Goal: Task Accomplishment & Management: Use online tool/utility

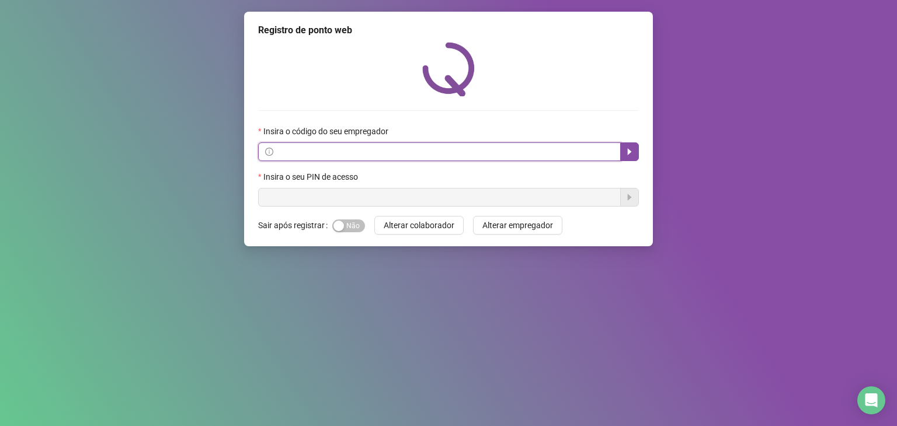
paste input "**********"
click at [628, 152] on icon "caret-right" at bounding box center [630, 152] width 4 height 6
type input "**********"
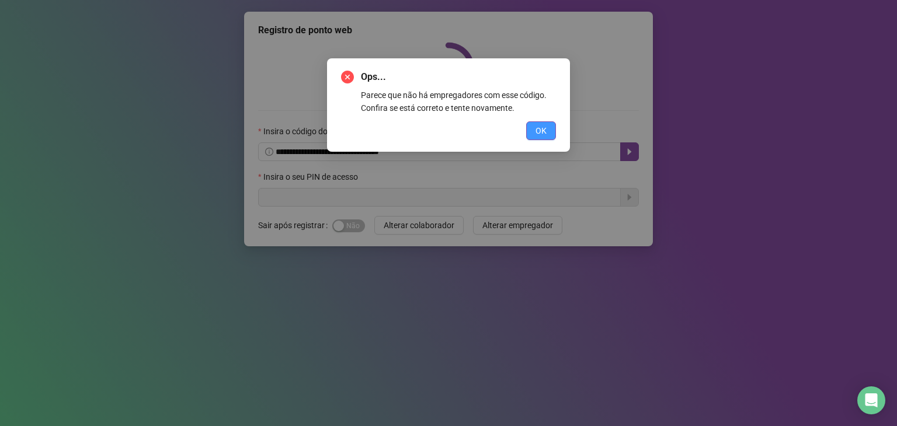
click at [550, 135] on button "OK" at bounding box center [541, 130] width 30 height 19
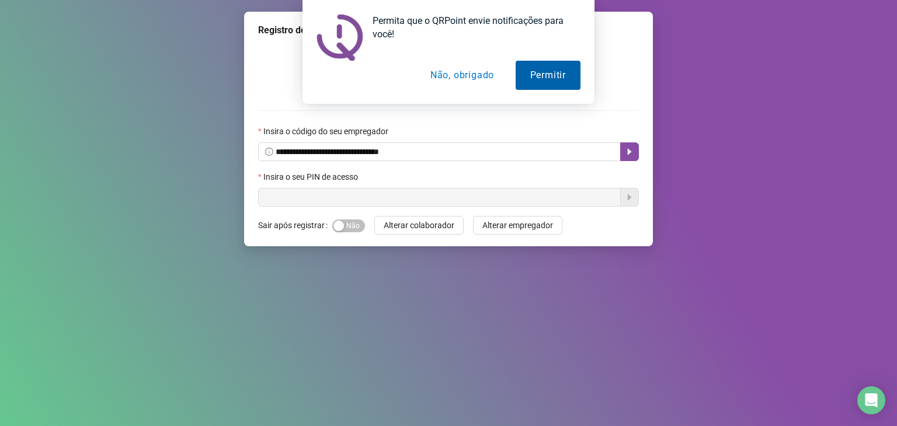
click at [527, 75] on button "Permitir" at bounding box center [547, 75] width 65 height 29
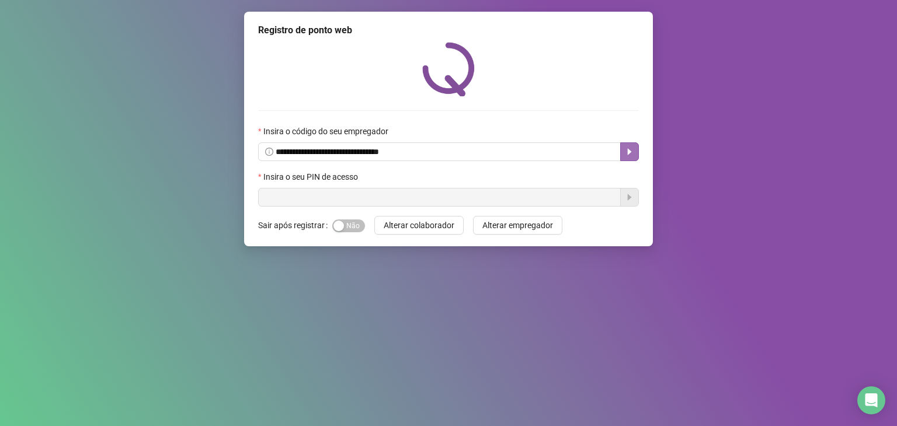
click at [626, 150] on icon "caret-right" at bounding box center [629, 151] width 9 height 9
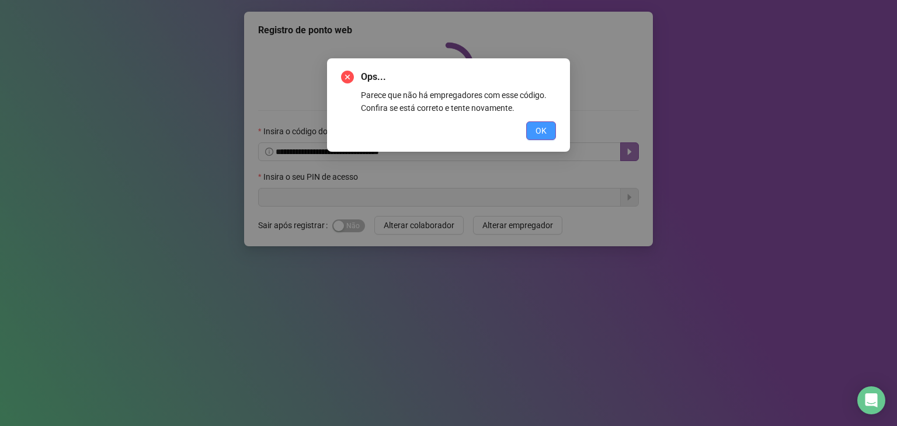
click at [549, 130] on button "OK" at bounding box center [541, 130] width 30 height 19
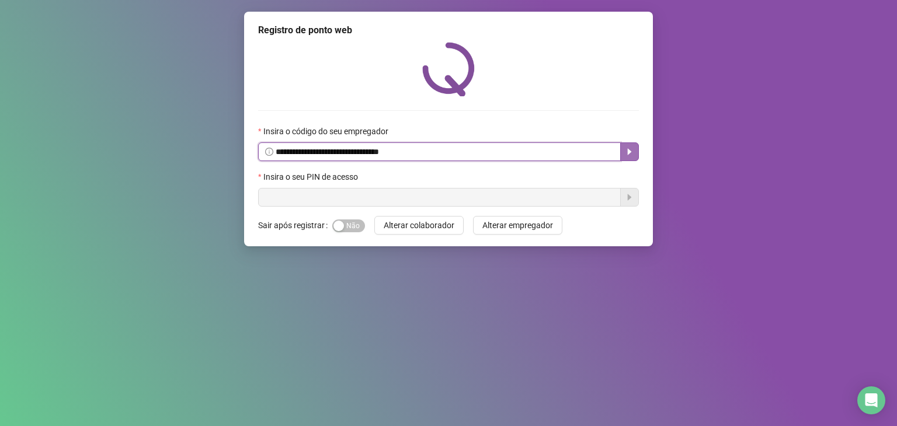
drag, startPoint x: 276, startPoint y: 152, endPoint x: 469, endPoint y: 155, distance: 192.7
click at [469, 155] on input "**********" at bounding box center [445, 151] width 338 height 13
paste input "**********"
click at [626, 156] on icon "caret-right" at bounding box center [629, 151] width 9 height 9
type input "**********"
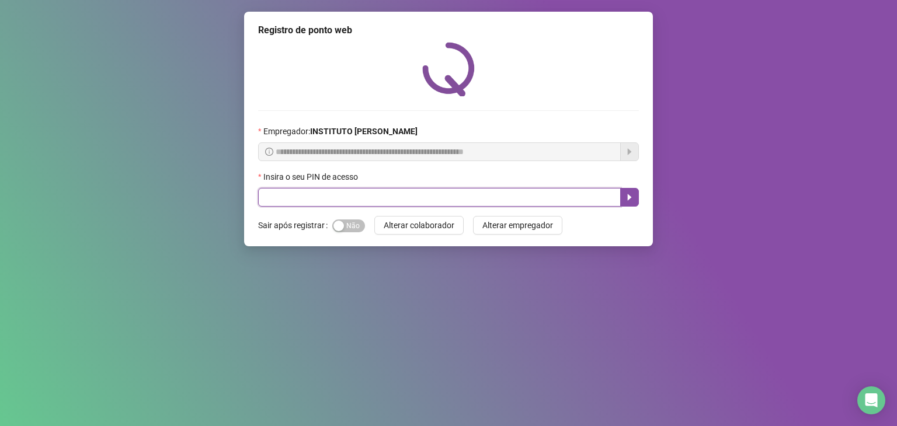
click at [381, 197] on input "text" at bounding box center [439, 197] width 363 height 19
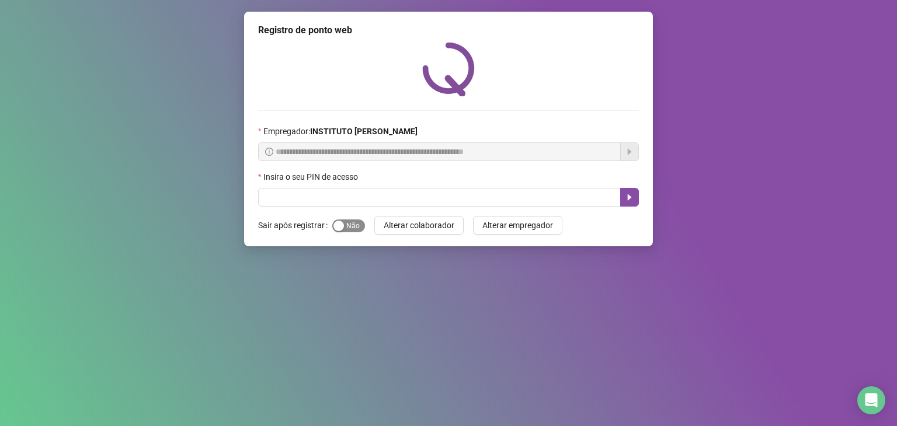
click at [343, 221] on button "Sim Não" at bounding box center [348, 225] width 33 height 13
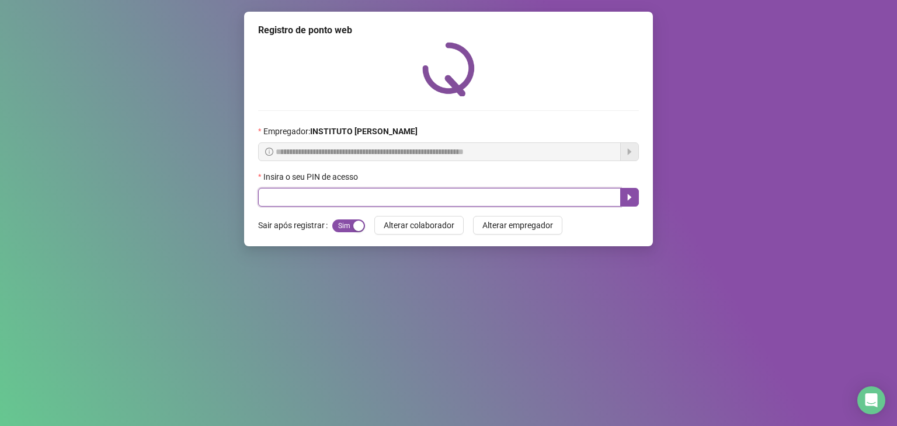
click at [327, 194] on input "text" at bounding box center [439, 197] width 363 height 19
type input "*****"
click at [630, 201] on icon "caret-right" at bounding box center [629, 197] width 9 height 9
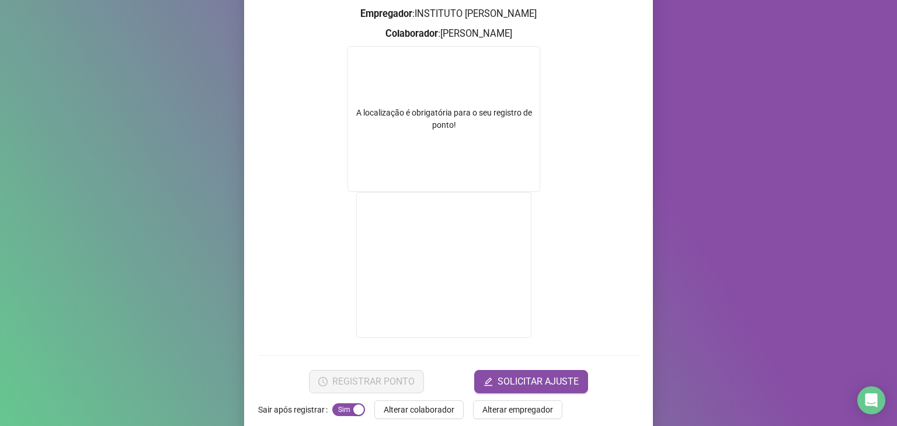
scroll to position [162, 0]
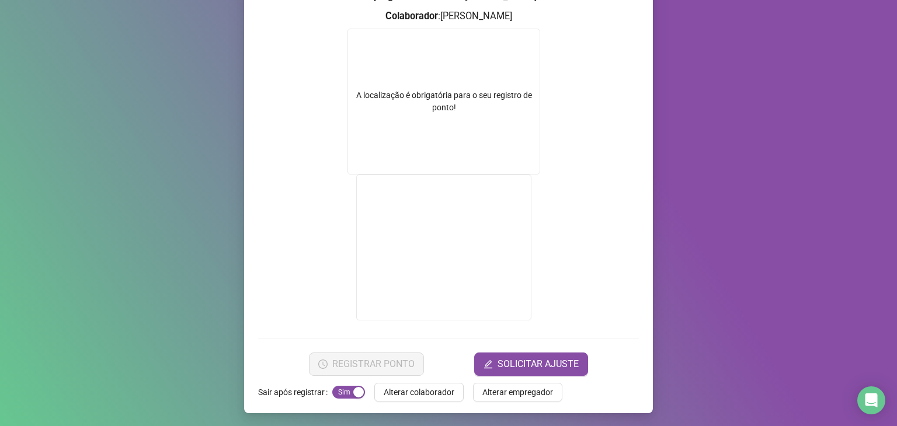
click at [558, 183] on form "A localização é obrigatória para o seu registro de ponto!" at bounding box center [448, 176] width 381 height 295
drag, startPoint x: 692, startPoint y: 82, endPoint x: 689, endPoint y: 73, distance: 9.4
click at [692, 81] on div "Registro de ponto web 18:35:35 Empregador : INSTITUTO [PERSON_NAME] : [PERSON_N…" at bounding box center [448, 213] width 897 height 426
drag, startPoint x: 600, startPoint y: 311, endPoint x: 600, endPoint y: 304, distance: 7.0
click at [600, 309] on form "A localização é obrigatória para o seu registro de ponto!" at bounding box center [448, 176] width 381 height 295
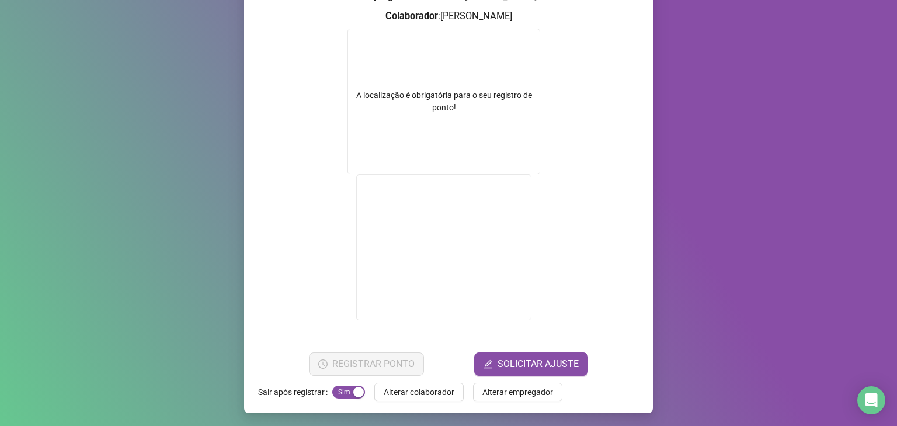
drag, startPoint x: 604, startPoint y: 295, endPoint x: 603, endPoint y: 278, distance: 16.4
click at [604, 290] on form "A localização é obrigatória para o seu registro de ponto!" at bounding box center [448, 176] width 381 height 295
click at [601, 268] on form "A localização é obrigatória para o seu registro de ponto!" at bounding box center [448, 176] width 381 height 295
click at [599, 253] on form "A localização é obrigatória para o seu registro de ponto!" at bounding box center [448, 176] width 381 height 295
click at [574, 322] on form "A localização é obrigatória para o seu registro de ponto!" at bounding box center [448, 176] width 381 height 295
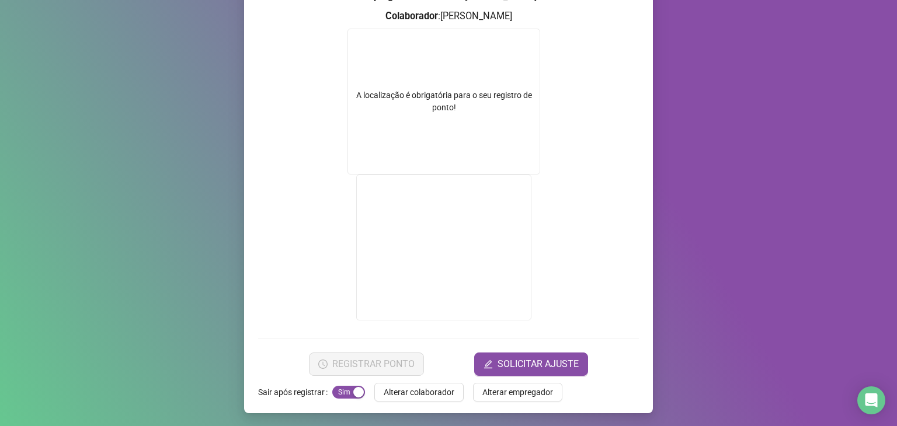
click at [397, 387] on span "Alterar colaborador" at bounding box center [419, 392] width 71 height 13
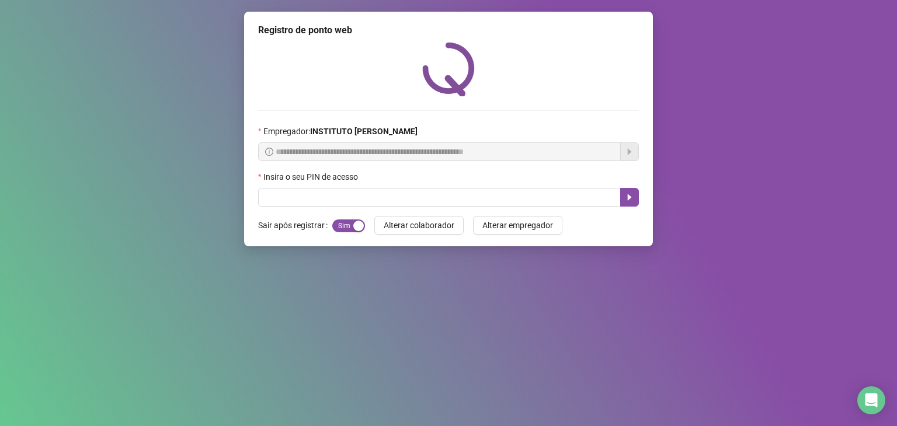
scroll to position [0, 0]
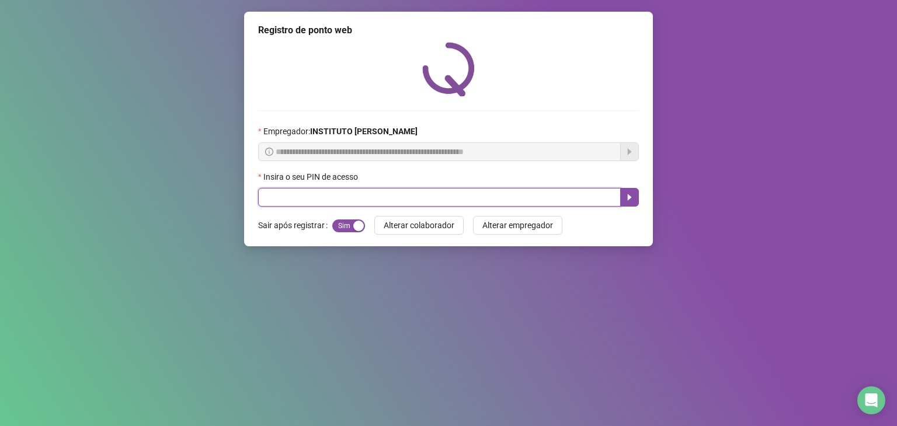
click at [307, 197] on input "text" at bounding box center [439, 197] width 363 height 19
type input "*****"
click at [630, 199] on icon "caret-right" at bounding box center [629, 197] width 9 height 9
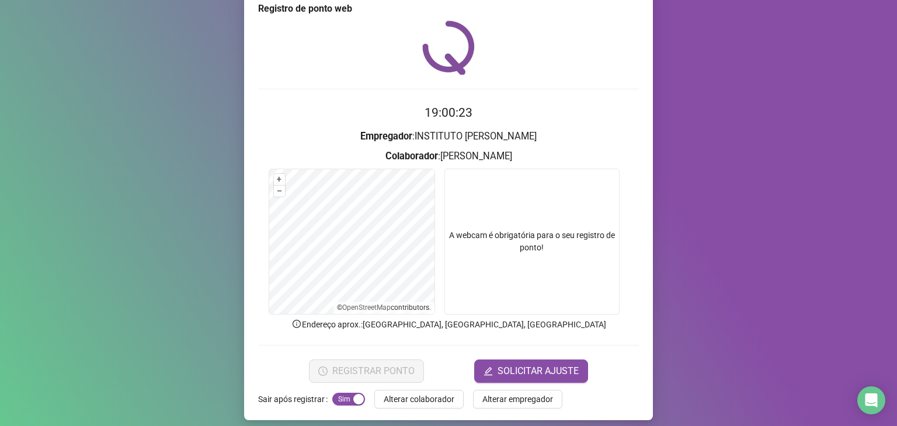
scroll to position [29, 0]
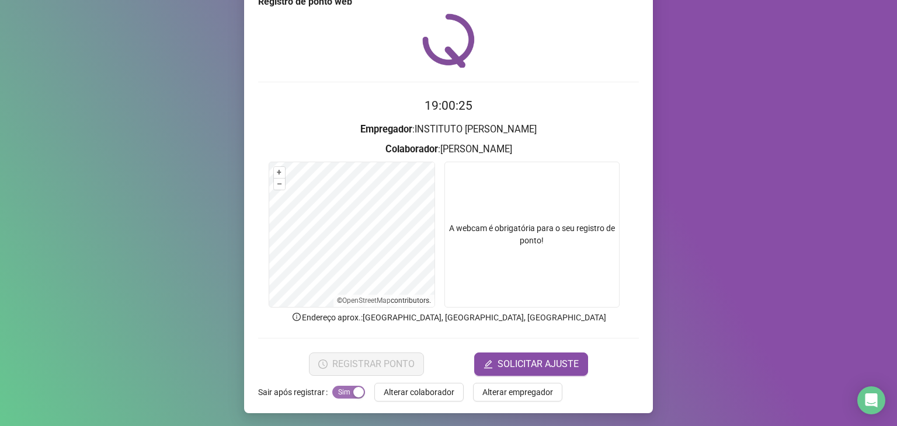
click at [341, 389] on span "Sim Não" at bounding box center [348, 392] width 33 height 13
click at [342, 388] on span "Sim Não" at bounding box center [348, 392] width 33 height 13
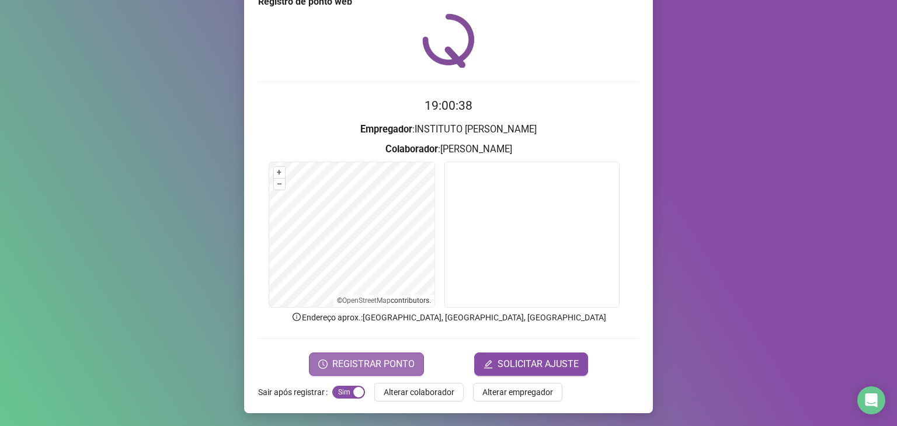
click at [356, 358] on span "REGISTRAR PONTO" at bounding box center [373, 364] width 82 height 14
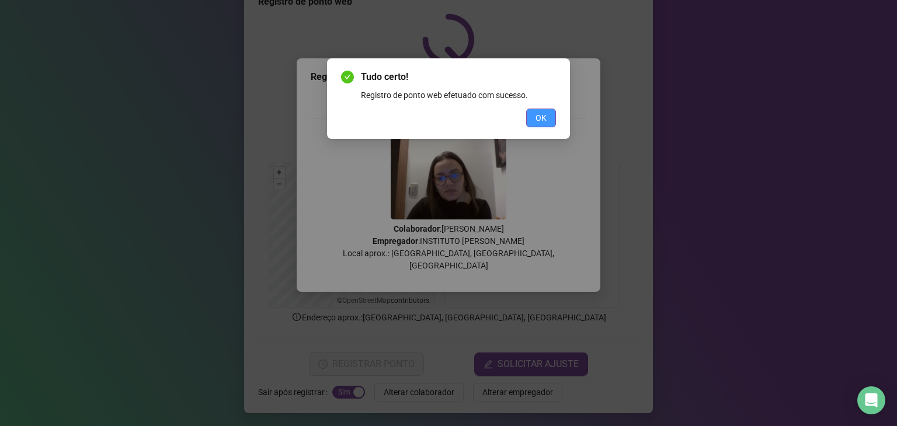
click at [546, 109] on button "OK" at bounding box center [541, 118] width 30 height 19
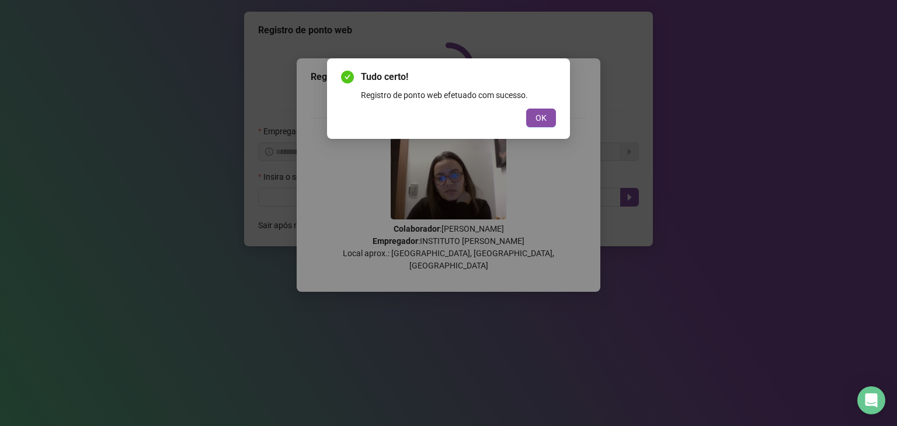
scroll to position [0, 0]
